Goal: Navigation & Orientation: Understand site structure

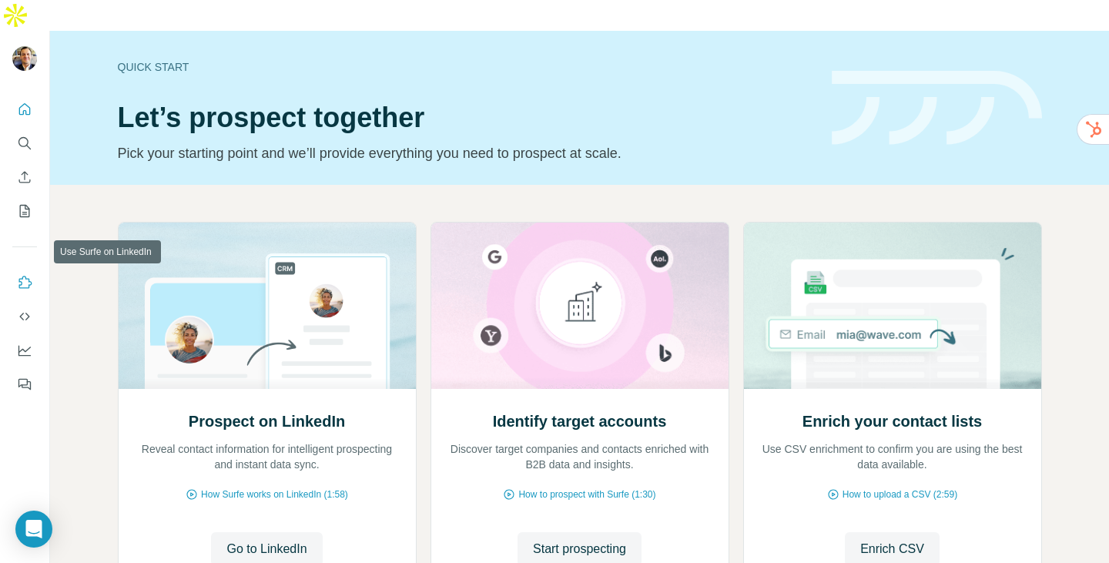
click at [32, 269] on button "Use Surfe on LinkedIn" at bounding box center [24, 283] width 25 height 28
